Goal: Task Accomplishment & Management: Use online tool/utility

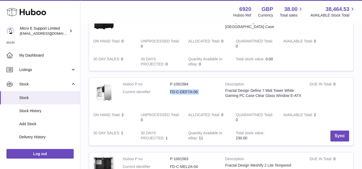
scroll to position [161, 0]
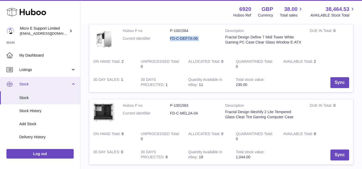
click at [71, 85] on link "Stock" at bounding box center [40, 84] width 80 height 14
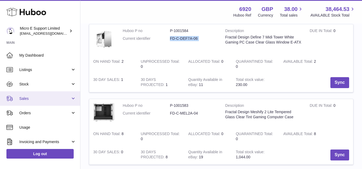
click at [66, 100] on span "Sales" at bounding box center [44, 98] width 51 height 5
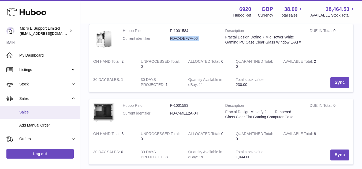
click at [32, 112] on span "Sales" at bounding box center [47, 112] width 57 height 5
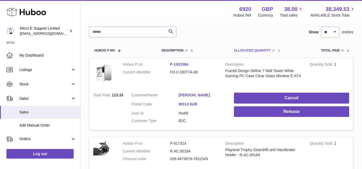
scroll to position [134, 0]
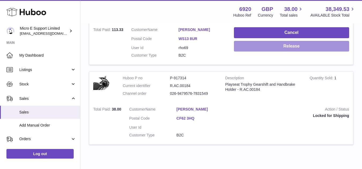
click at [280, 48] on button "Release" at bounding box center [291, 46] width 115 height 11
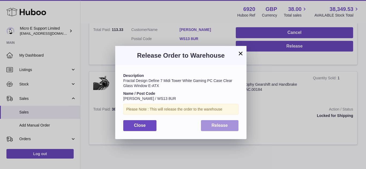
click at [226, 129] on button "Release" at bounding box center [220, 125] width 38 height 11
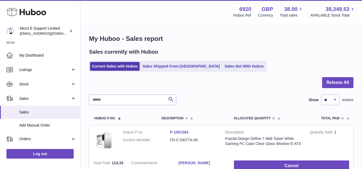
scroll to position [0, 0]
